Goal: Task Accomplishment & Management: Use online tool/utility

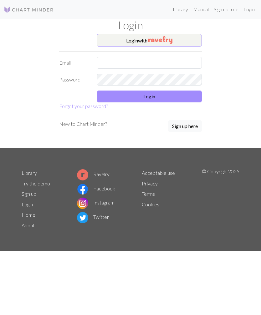
click at [168, 57] on input "text" at bounding box center [149, 63] width 105 height 12
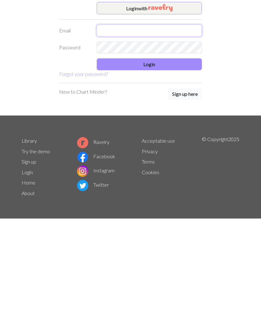
type input "[EMAIL_ADDRESS][DOMAIN_NAME]"
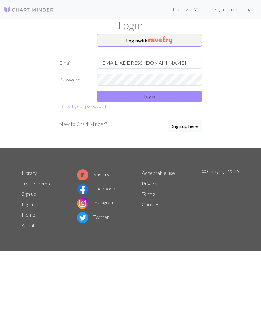
click at [182, 97] on button "Login" at bounding box center [149, 97] width 105 height 12
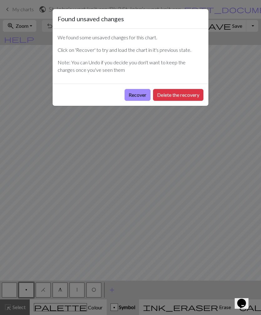
click at [141, 95] on button "Recover" at bounding box center [137, 95] width 26 height 12
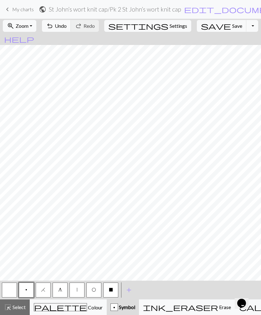
click at [11, 13] on span "keyboard_arrow_left" at bounding box center [8, 9] width 8 height 9
click at [232, 26] on span "Save" at bounding box center [237, 26] width 10 height 6
click at [210, 24] on div "Chart saved" at bounding box center [130, 12] width 261 height 25
click at [13, 12] on div "Chart saved" at bounding box center [130, 12] width 261 height 25
click at [246, 25] on button "Toggle Dropdown" at bounding box center [252, 26] width 12 height 12
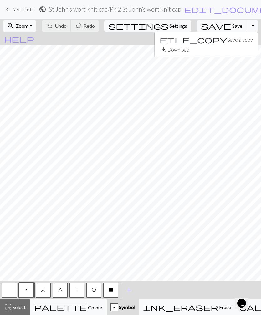
click at [246, 26] on button "Toggle Dropdown" at bounding box center [252, 26] width 12 height 12
click at [15, 4] on link "keyboard_arrow_left My charts" at bounding box center [19, 9] width 30 height 11
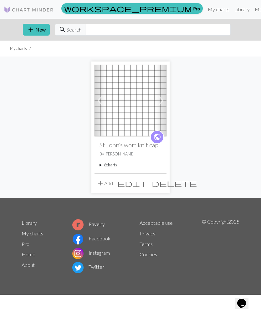
click at [113, 166] on summary "6 charts" at bounding box center [130, 165] width 62 height 6
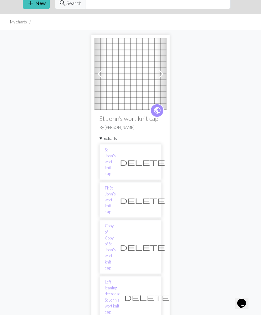
scroll to position [27, 0]
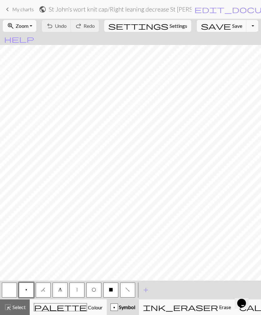
click at [60, 290] on span "g" at bounding box center [60, 290] width 4 height 5
click at [55, 290] on button "g" at bounding box center [60, 290] width 15 height 15
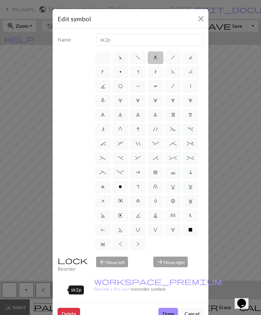
click at [199, 19] on button "Close" at bounding box center [201, 19] width 10 height 10
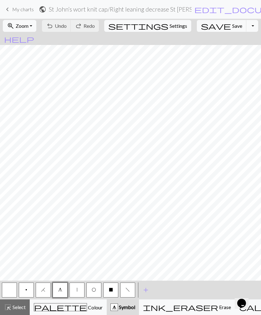
click at [73, 290] on button "|" at bounding box center [76, 290] width 15 height 15
click at [74, 289] on button "|" at bounding box center [76, 290] width 15 height 15
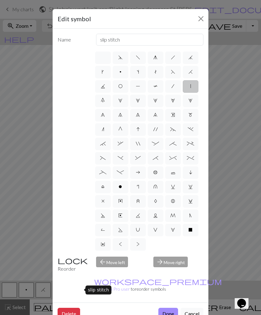
click at [199, 19] on button "Close" at bounding box center [201, 19] width 10 height 10
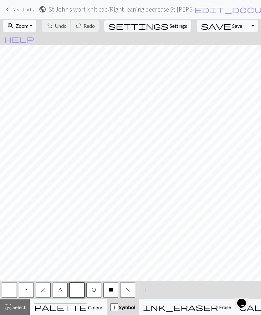
click at [57, 289] on button "g" at bounding box center [60, 290] width 15 height 15
click at [55, 288] on button "g" at bounding box center [60, 290] width 15 height 15
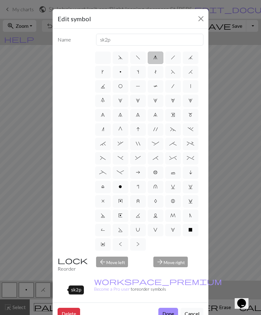
click at [200, 18] on button "Close" at bounding box center [201, 19] width 10 height 10
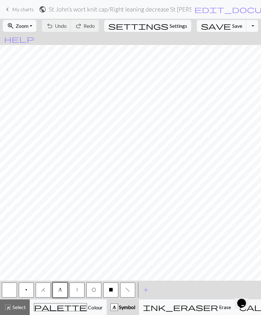
click at [94, 290] on span "O" at bounding box center [94, 290] width 4 height 5
click at [93, 288] on span "O" at bounding box center [94, 290] width 4 height 5
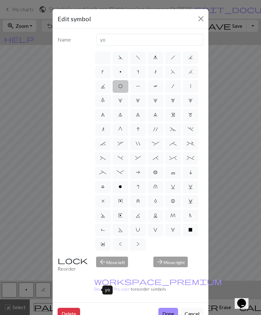
click at [196, 17] on button "Close" at bounding box center [201, 19] width 10 height 10
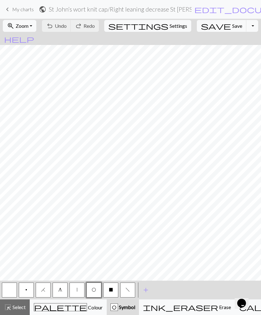
click at [47, 291] on button "H" at bounding box center [43, 290] width 15 height 15
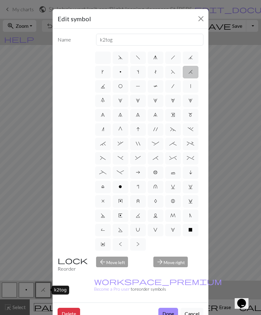
click at [199, 23] on button "Close" at bounding box center [201, 19] width 10 height 10
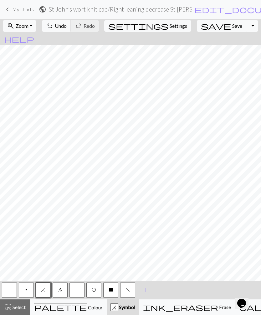
click at [67, 23] on span "Undo" at bounding box center [61, 26] width 12 height 6
click at [67, 27] on span "Undo" at bounding box center [61, 26] width 12 height 6
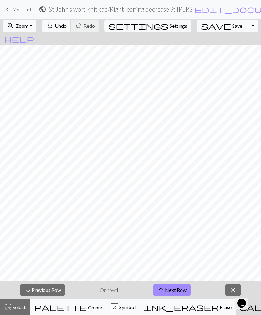
click at [180, 294] on button "arrow_upward Next Row" at bounding box center [171, 291] width 37 height 12
click at [183, 293] on button "arrow_upward Next Row" at bounding box center [171, 291] width 37 height 12
click at [184, 293] on button "arrow_upward Next Row" at bounding box center [171, 291] width 37 height 12
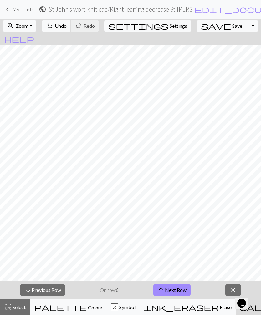
click at [165, 290] on button "arrow_upward Next Row" at bounding box center [171, 291] width 37 height 12
click at [183, 291] on button "arrow_upward Next Row" at bounding box center [171, 291] width 37 height 12
click at [168, 290] on button "arrow_upward Next Row" at bounding box center [171, 291] width 37 height 12
click at [180, 285] on button "arrow_upward Next Row" at bounding box center [171, 291] width 37 height 12
click at [174, 288] on button "arrow_upward Next Row" at bounding box center [172, 291] width 37 height 12
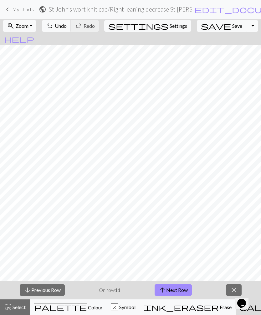
click at [174, 287] on button "arrow_upward Next Row" at bounding box center [172, 291] width 37 height 12
